Goal: Task Accomplishment & Management: Manage account settings

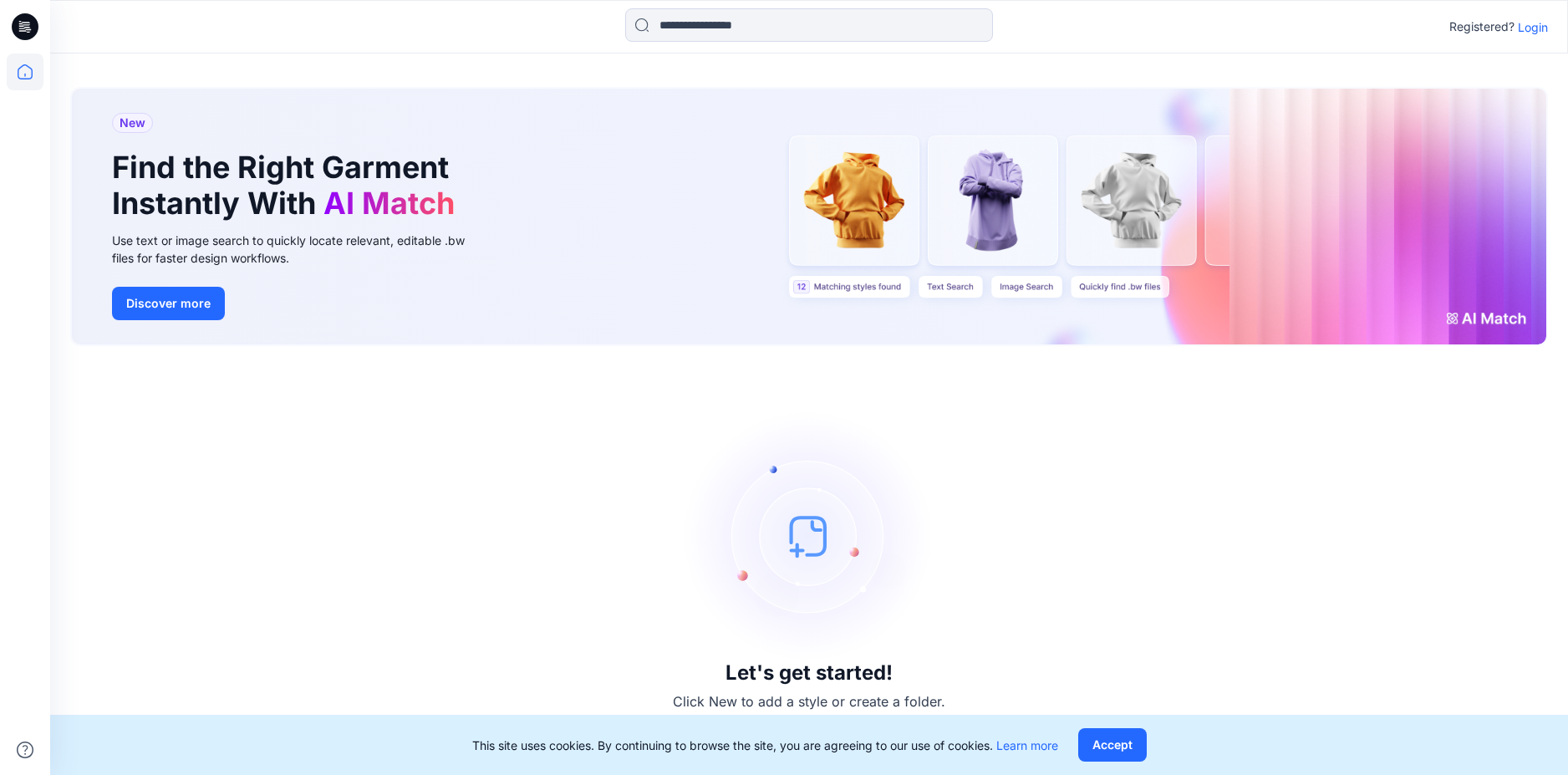
click at [1541, 33] on p "Login" at bounding box center [1533, 27] width 30 height 17
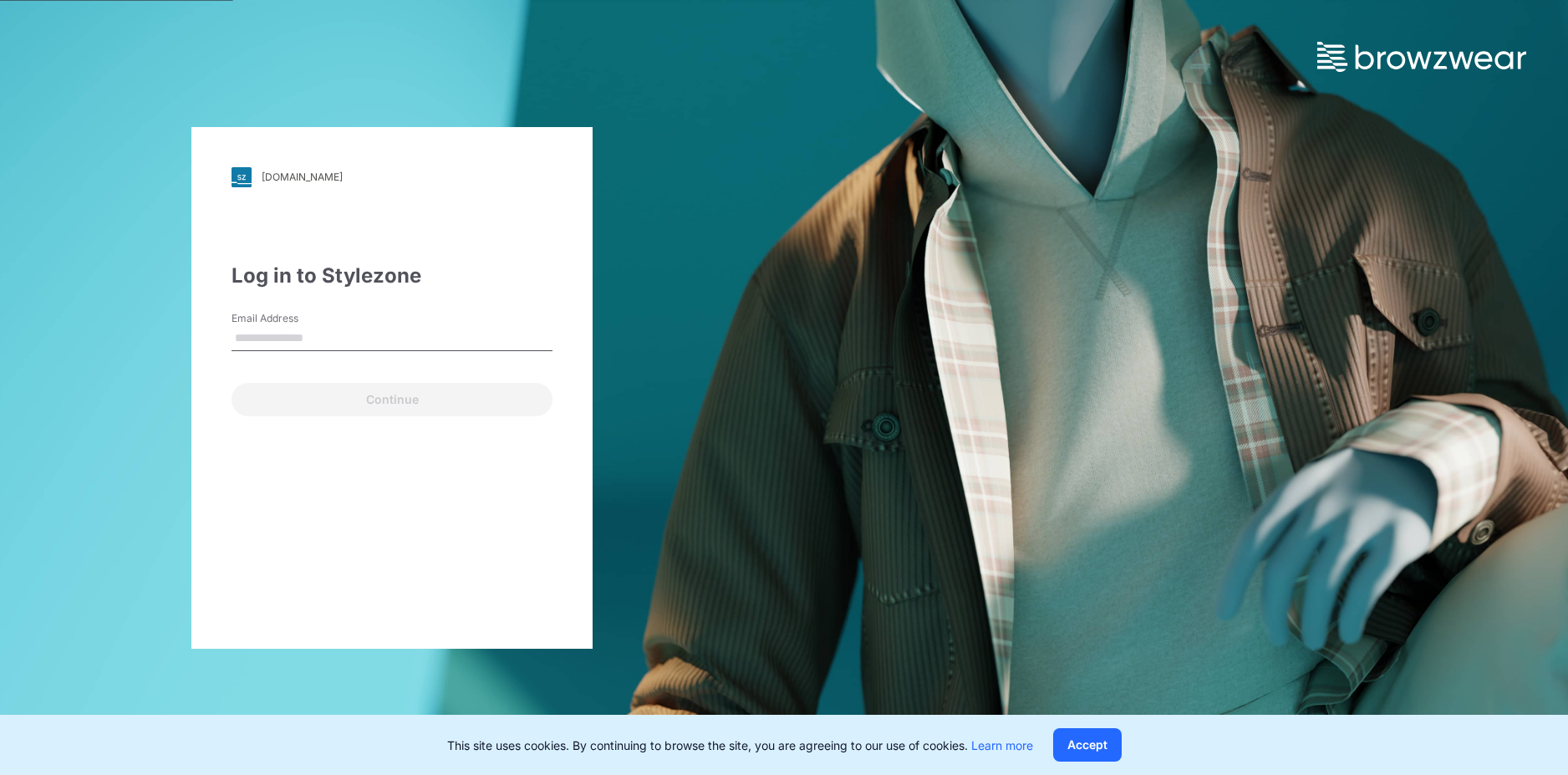
drag, startPoint x: 276, startPoint y: 334, endPoint x: 286, endPoint y: 335, distance: 10.0
click at [276, 334] on input "Email Address" at bounding box center [391, 338] width 321 height 25
click at [347, 329] on input "Email Address" at bounding box center [391, 338] width 321 height 25
paste input "**********"
type input "**********"
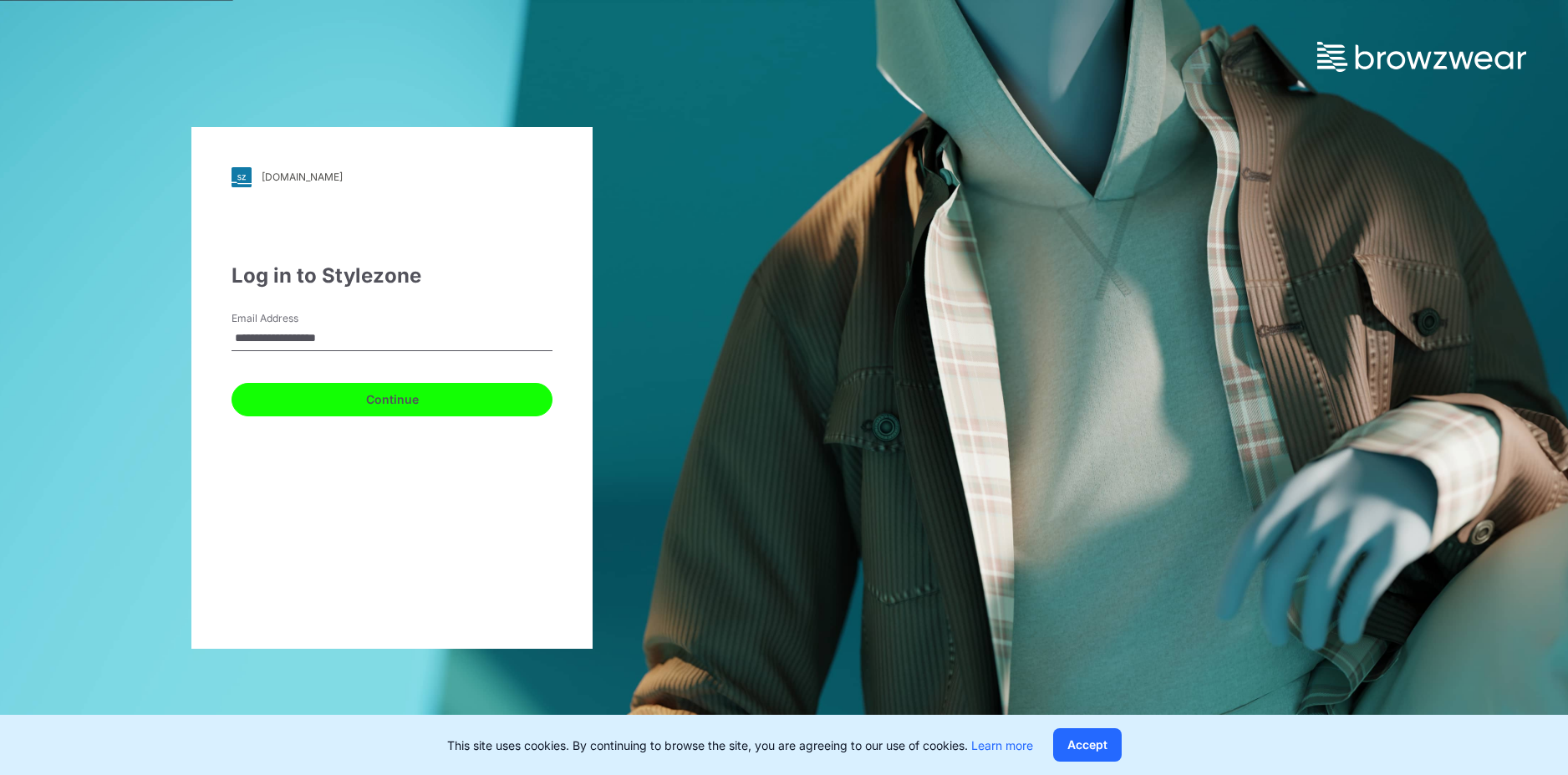
click at [387, 406] on button "Continue" at bounding box center [391, 399] width 321 height 34
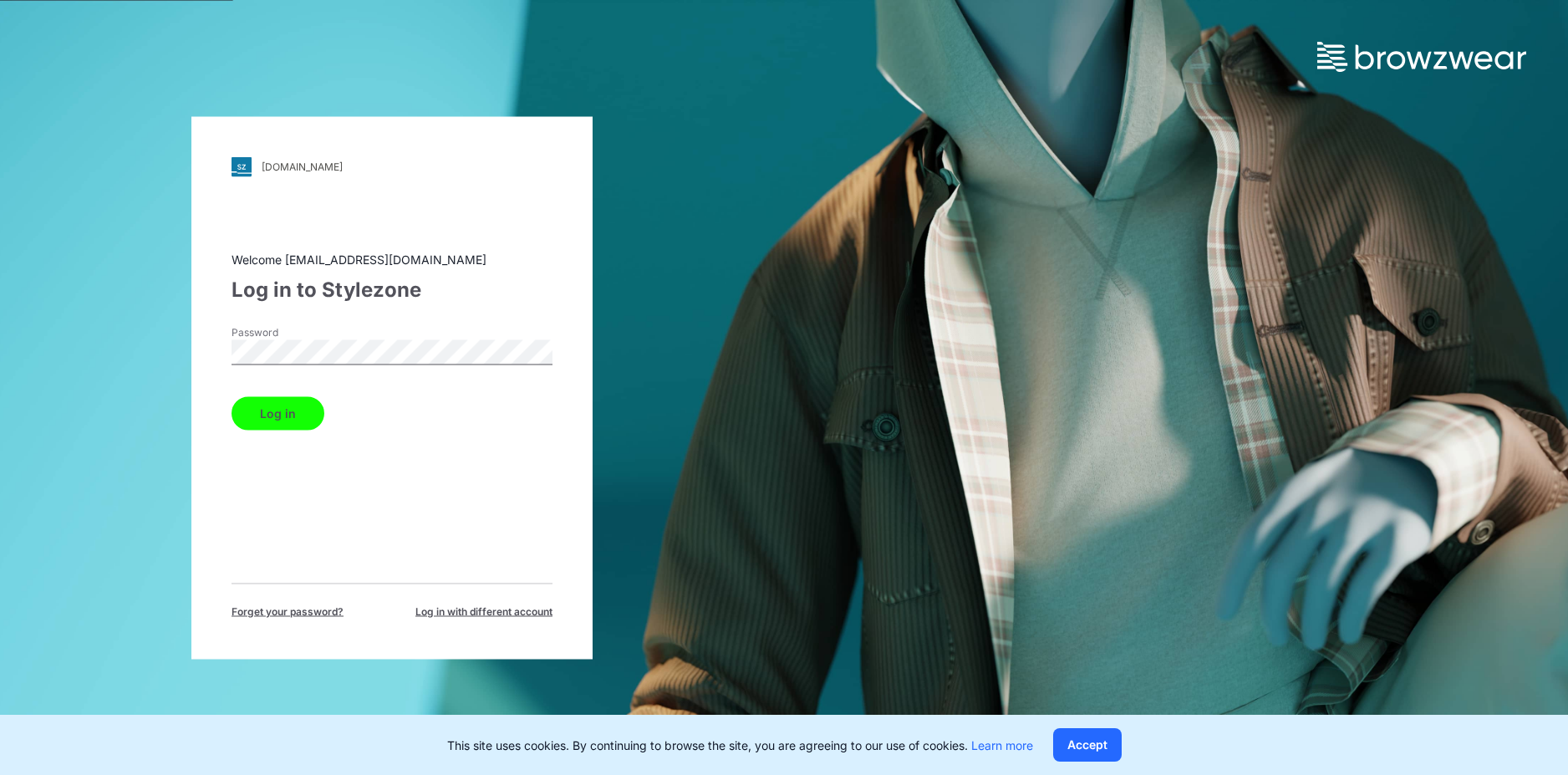
click at [289, 410] on button "Log in" at bounding box center [277, 412] width 92 height 34
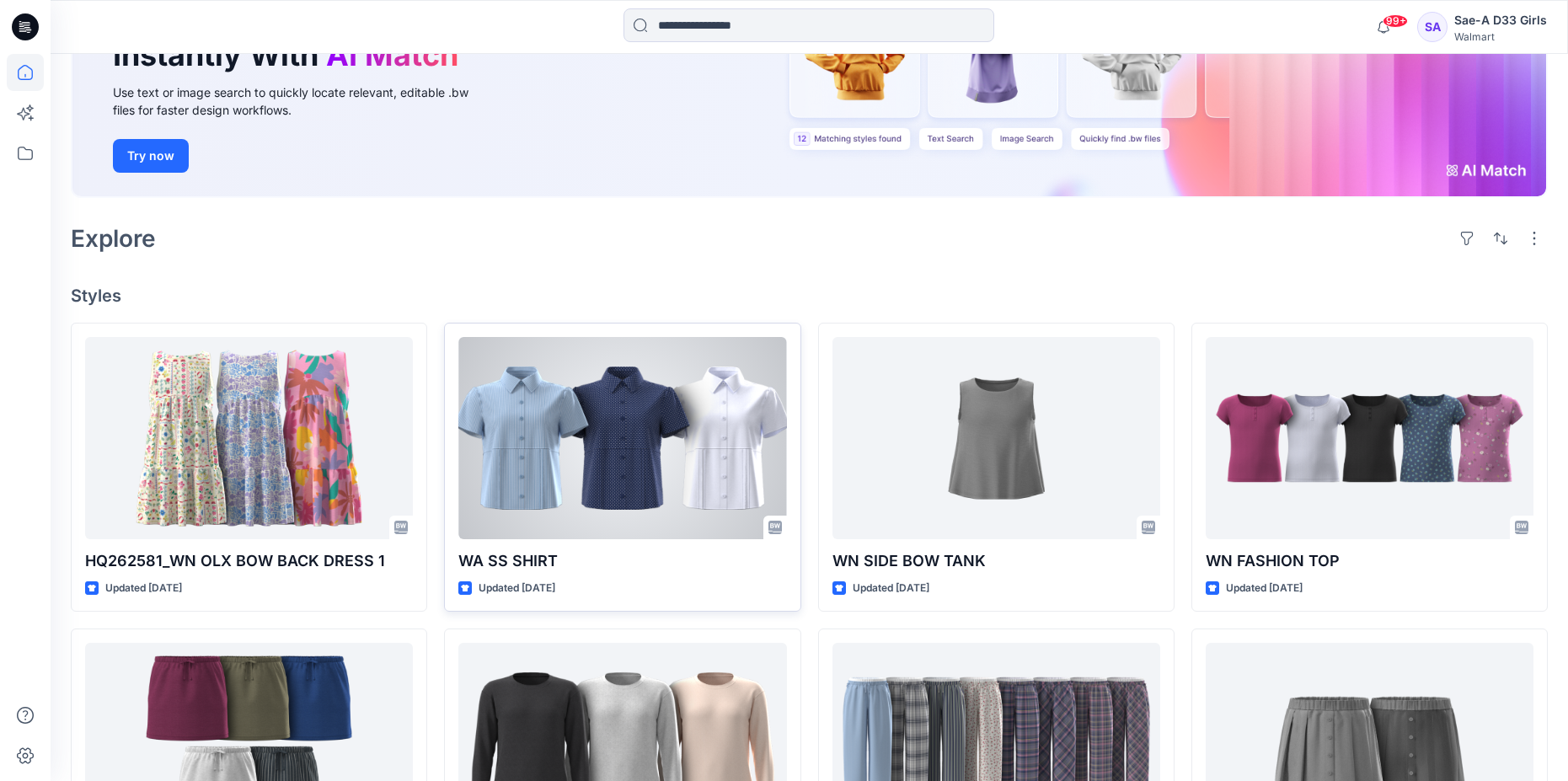
scroll to position [252, 0]
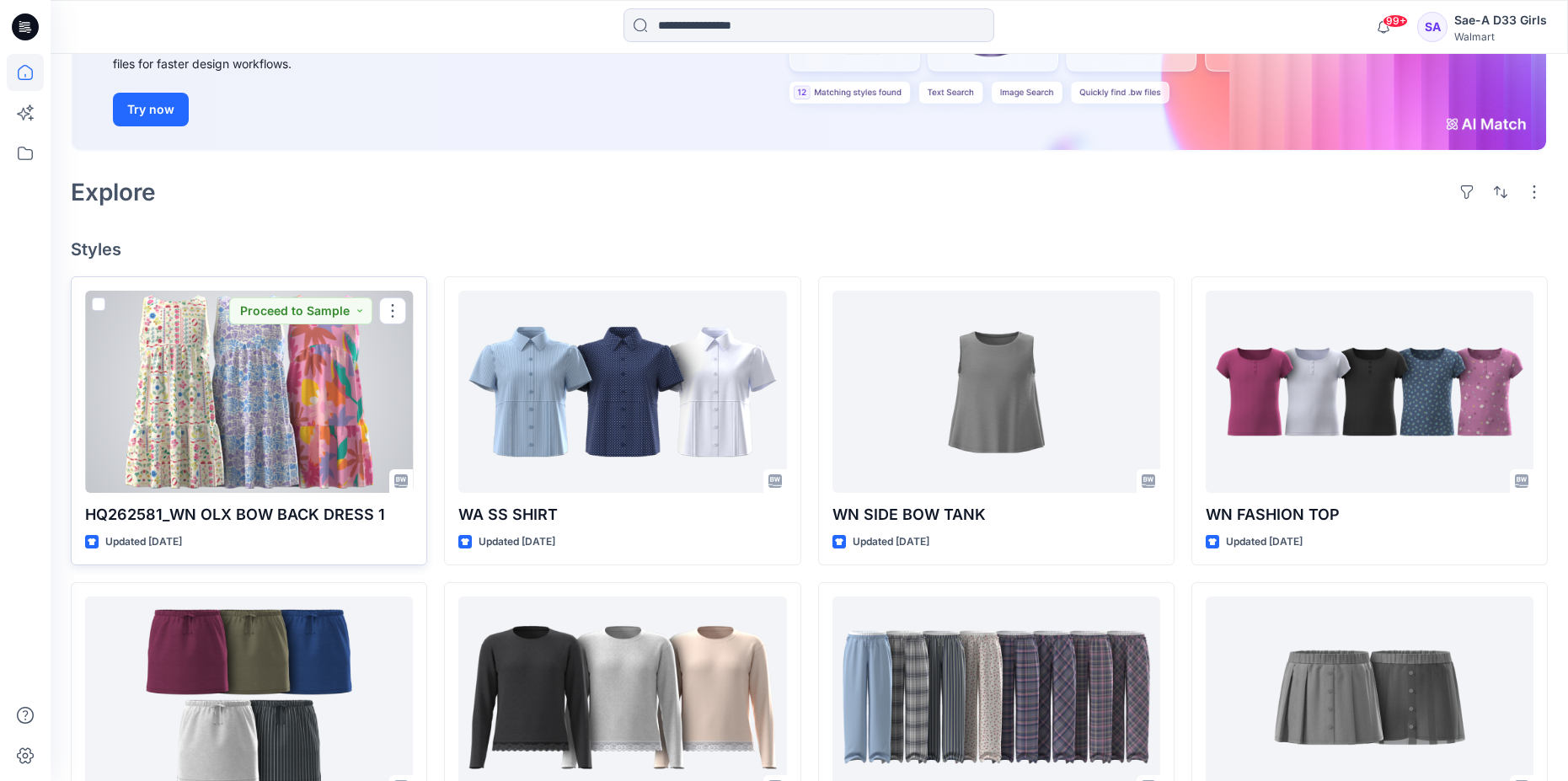
click at [280, 388] on div at bounding box center [249, 392] width 328 height 202
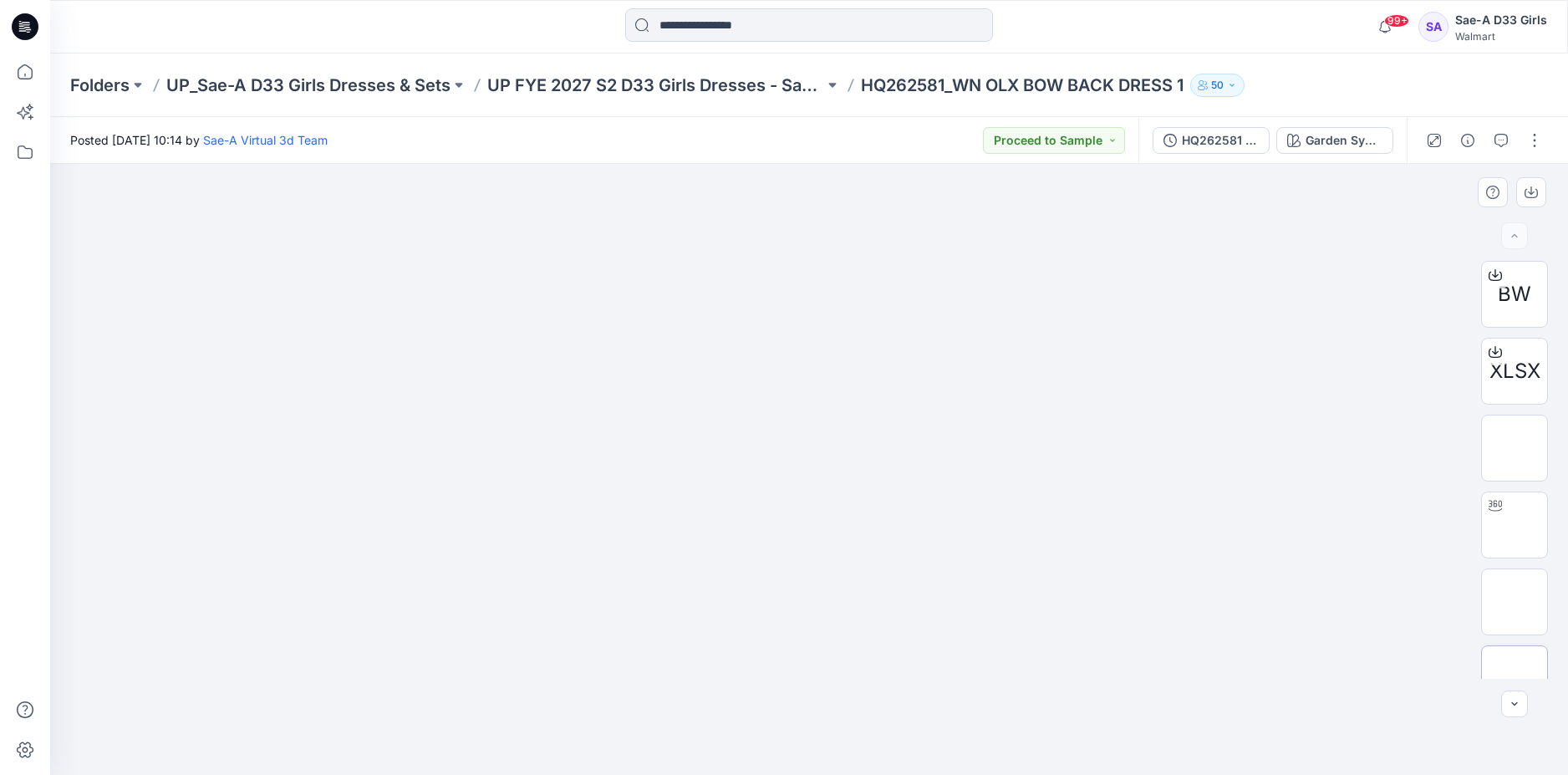
click at [1514, 678] on img at bounding box center [1514, 678] width 0 height 0
